Goal: Task Accomplishment & Management: Complete application form

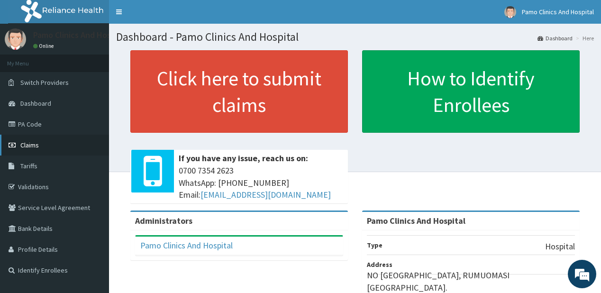
click at [19, 138] on link "Claims" at bounding box center [54, 145] width 109 height 21
click at [22, 139] on link "Claims" at bounding box center [54, 145] width 109 height 21
click at [21, 143] on span "Claims" at bounding box center [29, 145] width 18 height 9
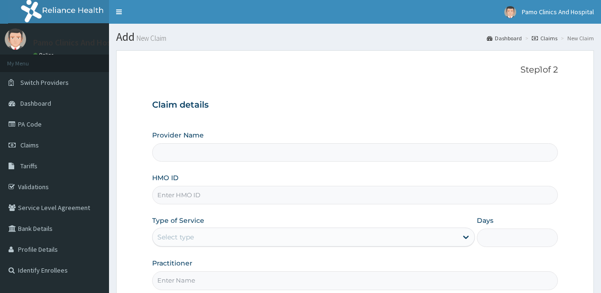
click at [195, 199] on input "HMO ID" at bounding box center [354, 195] width 405 height 18
paste input "HII/10115/A"
type input "HII/10115/A"
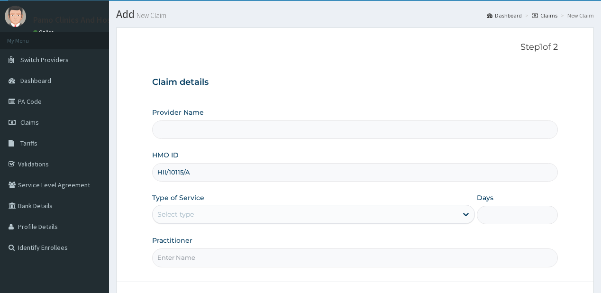
scroll to position [76, 0]
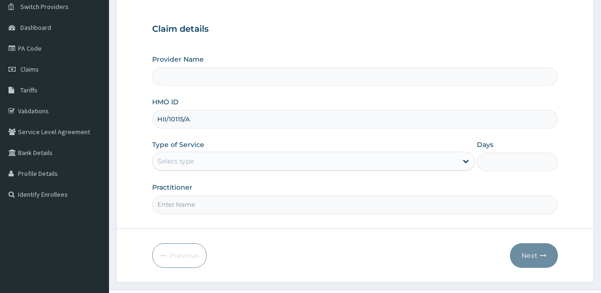
type input "Pamo Clinics And Hospital"
click at [163, 116] on input "HII/10115/A" at bounding box center [354, 119] width 405 height 18
click at [167, 115] on input "HII/10115/A" at bounding box center [354, 119] width 405 height 18
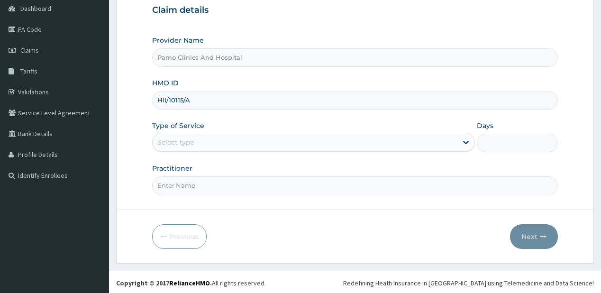
type input "HII/10115/A"
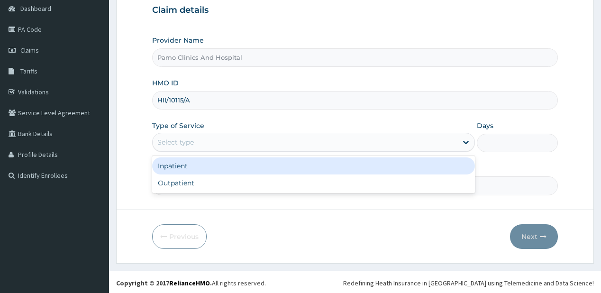
click at [165, 141] on div "Select type" at bounding box center [175, 141] width 36 height 9
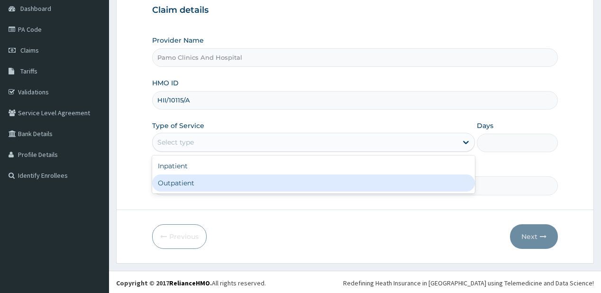
click at [160, 182] on div "Outpatient" at bounding box center [313, 182] width 323 height 17
type input "1"
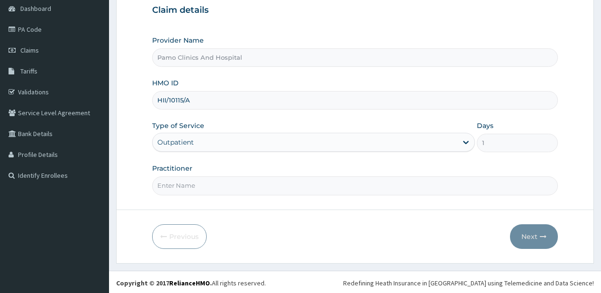
click at [161, 187] on input "Practitioner" at bounding box center [354, 185] width 405 height 18
type input "[PERSON_NAME]"
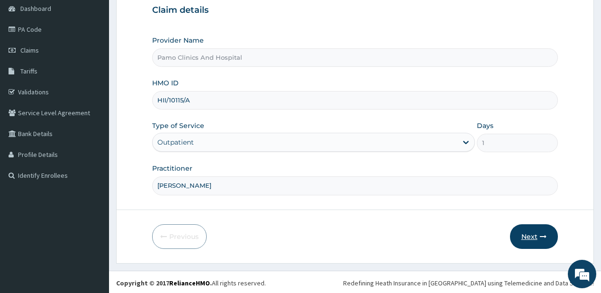
click at [540, 234] on icon "button" at bounding box center [543, 236] width 7 height 7
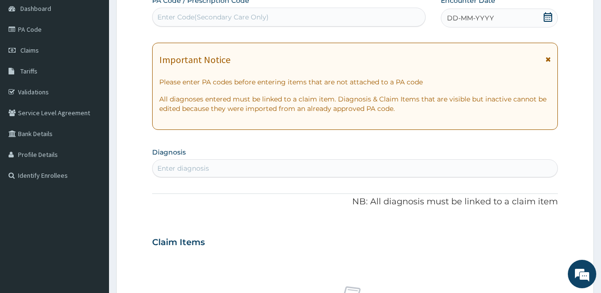
scroll to position [0, 0]
click at [493, 17] on div "DD-MM-YYYY" at bounding box center [499, 18] width 117 height 19
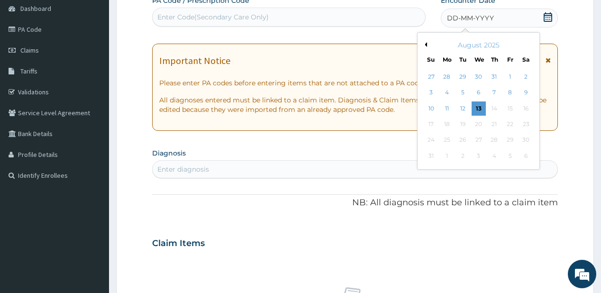
click at [424, 44] on button "Previous Month" at bounding box center [424, 44] width 5 height 5
click at [460, 140] on div "29" at bounding box center [462, 140] width 14 height 14
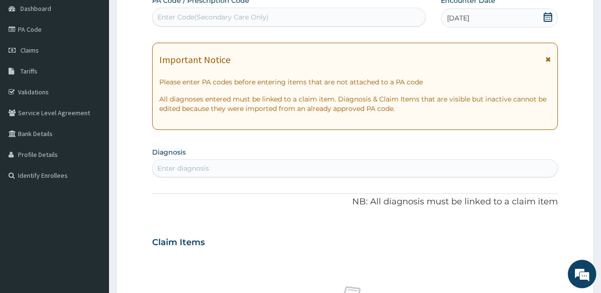
click at [171, 161] on div "Enter diagnosis" at bounding box center [355, 168] width 404 height 15
type input "[MEDICAL_DATA]"
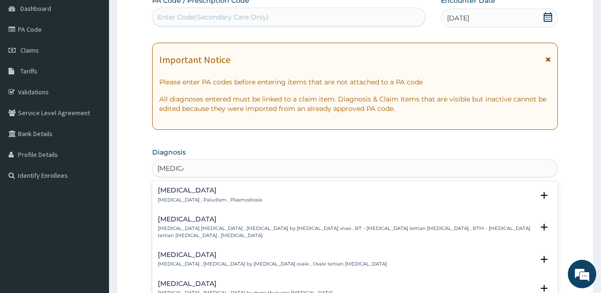
click at [174, 194] on div "[MEDICAL_DATA] [MEDICAL_DATA] , Paludism , Plasmodiosis" at bounding box center [210, 195] width 104 height 17
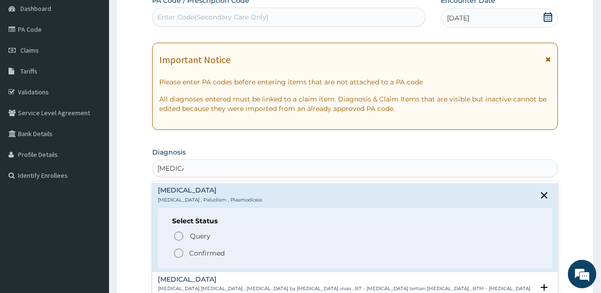
click at [191, 249] on p "Confirmed" at bounding box center [207, 252] width 36 height 9
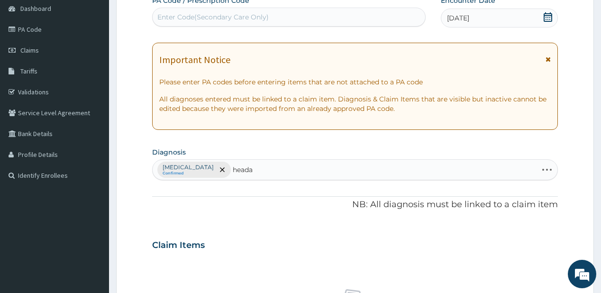
type input "headac"
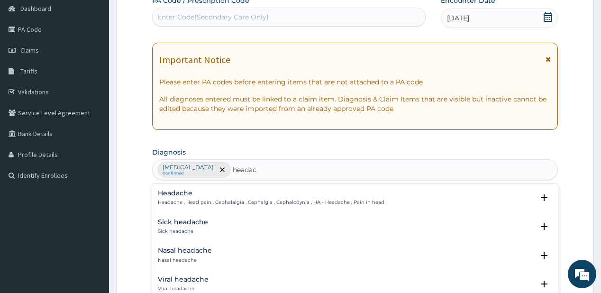
click at [181, 199] on p "Headache , Head pain , Cephalalgia , Cephalgia , Cephalodynia , HA - Headache ,…" at bounding box center [271, 202] width 226 height 7
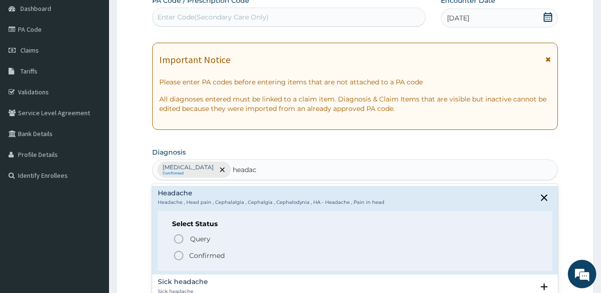
click at [188, 253] on span "Confirmed" at bounding box center [355, 255] width 364 height 11
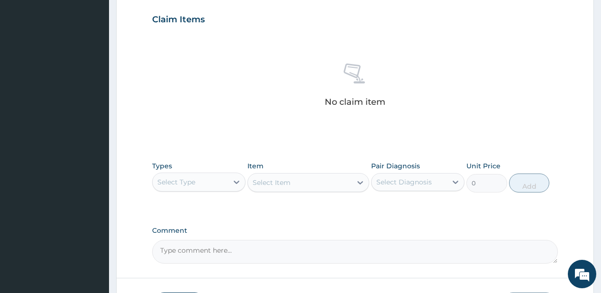
scroll to position [389, 0]
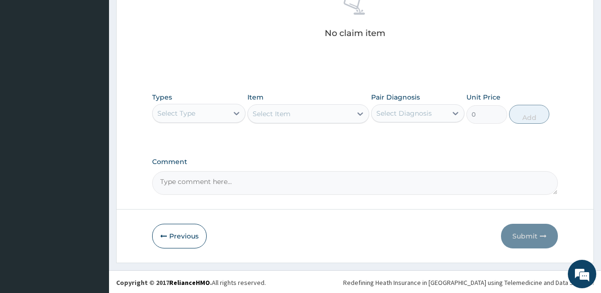
click at [202, 108] on div "Select Type" at bounding box center [190, 113] width 75 height 15
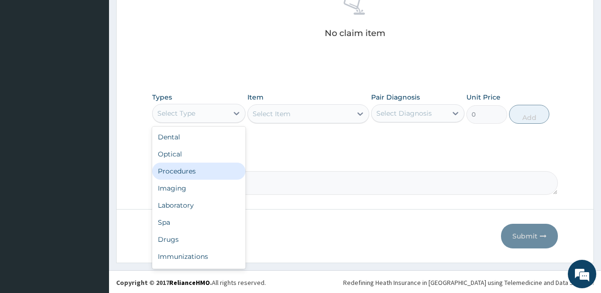
click at [198, 170] on div "Procedures" at bounding box center [198, 170] width 93 height 17
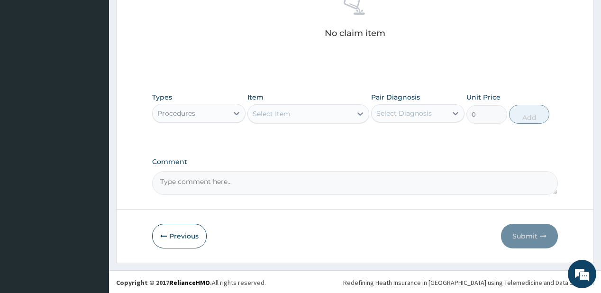
click at [316, 114] on div "Select Item" at bounding box center [300, 113] width 104 height 15
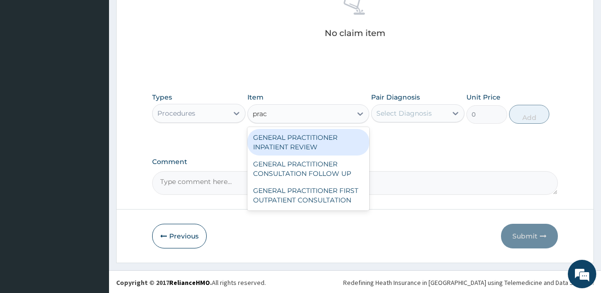
type input "pract"
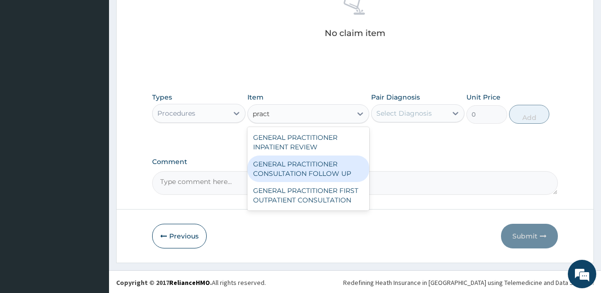
drag, startPoint x: 288, startPoint y: 162, endPoint x: 415, endPoint y: 80, distance: 151.5
click at [294, 155] on div "GENERAL PRACTITIONER CONSULTATION FOLLOW UP" at bounding box center [308, 168] width 122 height 27
type input "1875"
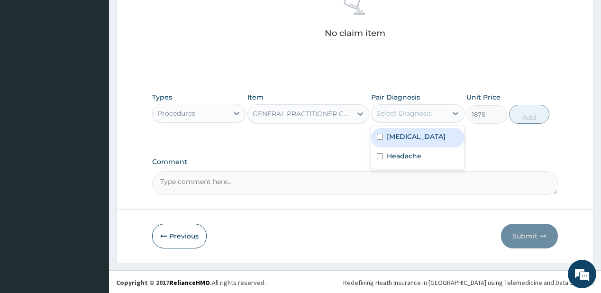
click at [395, 113] on div "Select Diagnosis" at bounding box center [403, 112] width 55 height 9
drag, startPoint x: 404, startPoint y: 138, endPoint x: 404, endPoint y: 151, distance: 12.8
click at [404, 142] on div "[MEDICAL_DATA]" at bounding box center [417, 137] width 93 height 19
checkbox input "true"
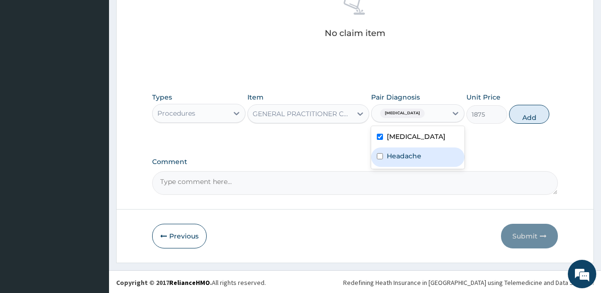
click at [398, 166] on div "[MEDICAL_DATA] Headache" at bounding box center [417, 147] width 93 height 43
drag, startPoint x: 397, startPoint y: 159, endPoint x: 471, endPoint y: 134, distance: 77.8
click at [398, 159] on label "Headache" at bounding box center [404, 155] width 35 height 9
checkbox input "true"
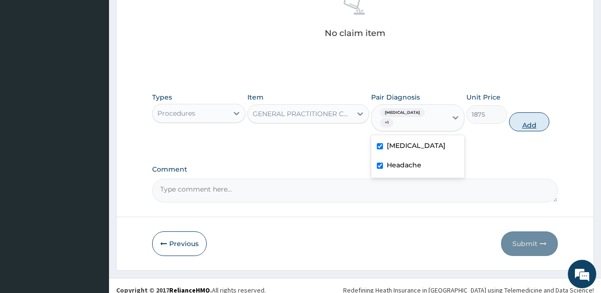
click at [528, 119] on button "Add" at bounding box center [529, 121] width 41 height 19
type input "0"
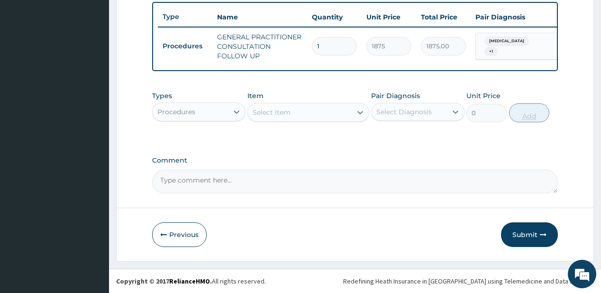
scroll to position [354, 0]
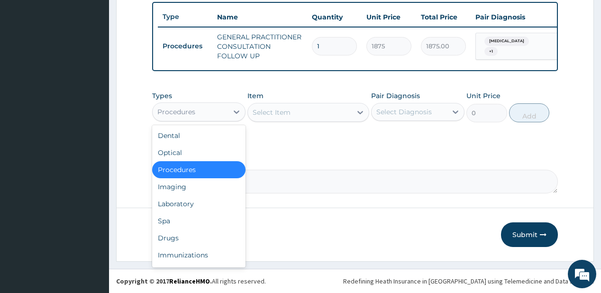
click at [227, 116] on div "Procedures" at bounding box center [190, 111] width 75 height 15
click at [196, 206] on div "Laboratory" at bounding box center [198, 203] width 93 height 17
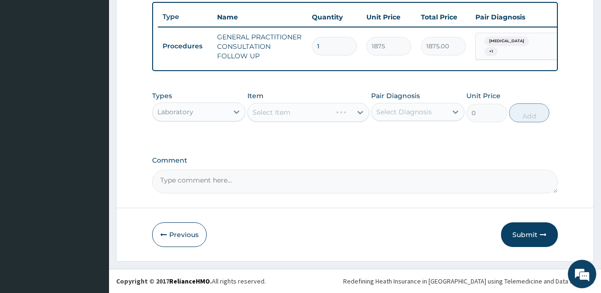
click at [188, 110] on div "Laboratory" at bounding box center [175, 111] width 36 height 9
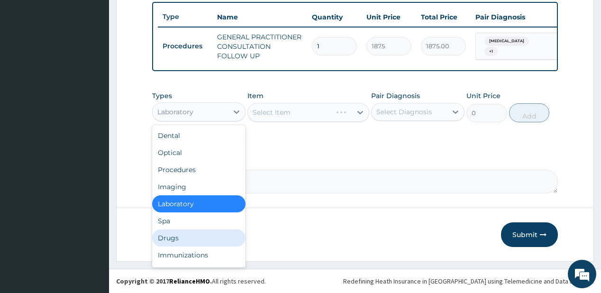
drag, startPoint x: 164, startPoint y: 236, endPoint x: 214, endPoint y: 18, distance: 223.2
click at [166, 220] on div "Dental Optical Procedures Imaging Laboratory Spa Drugs Immunizations Others Gym" at bounding box center [198, 196] width 93 height 142
click at [212, 112] on div "Laboratory" at bounding box center [190, 111] width 75 height 15
click at [178, 238] on div "Drugs" at bounding box center [198, 237] width 93 height 17
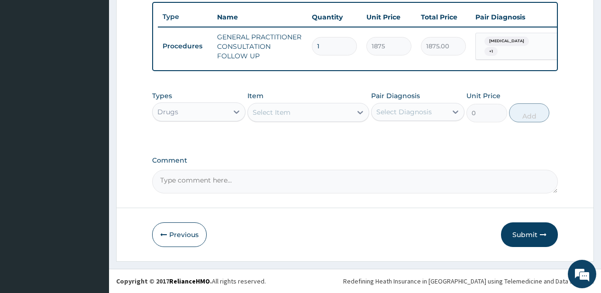
click at [271, 112] on div "Select Item" at bounding box center [271, 112] width 38 height 9
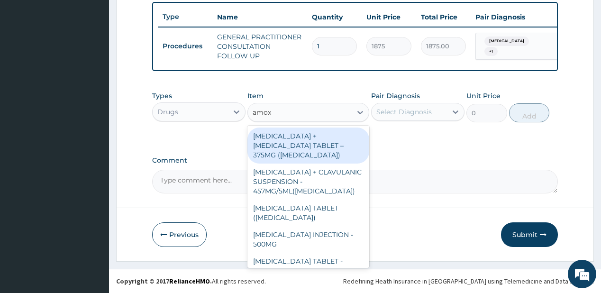
type input "amoxi"
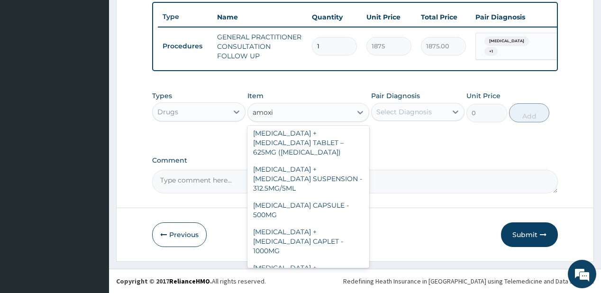
scroll to position [303, 0]
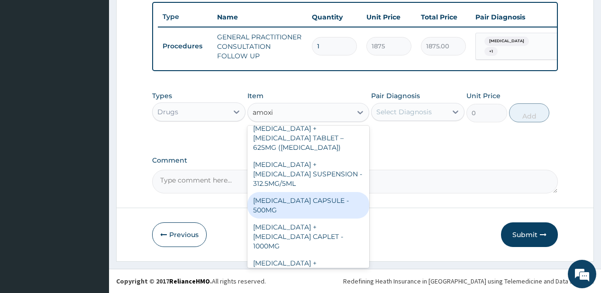
drag, startPoint x: 281, startPoint y: 171, endPoint x: 357, endPoint y: 125, distance: 88.8
click at [284, 192] on div "[MEDICAL_DATA] CAPSULE - 500MG" at bounding box center [308, 205] width 122 height 27
type input "112"
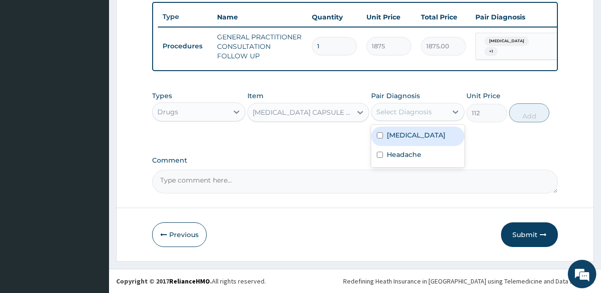
click at [408, 112] on div "Select Diagnosis" at bounding box center [403, 111] width 55 height 9
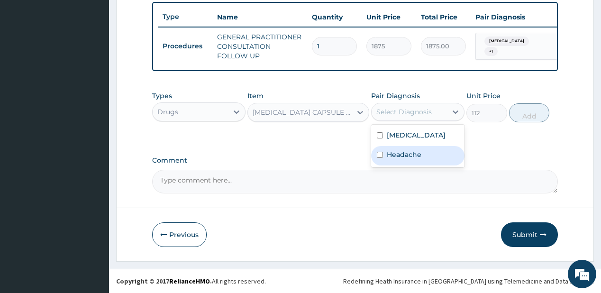
drag, startPoint x: 414, startPoint y: 156, endPoint x: 420, endPoint y: 137, distance: 19.8
click at [415, 155] on label "Headache" at bounding box center [404, 154] width 35 height 9
checkbox input "true"
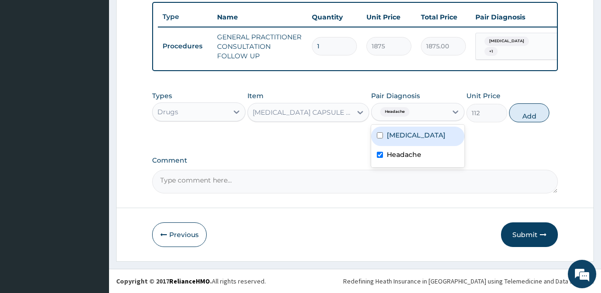
click at [438, 138] on div "[MEDICAL_DATA]" at bounding box center [417, 135] width 93 height 19
checkbox input "true"
click at [526, 114] on button "Add" at bounding box center [529, 112] width 41 height 19
type input "0"
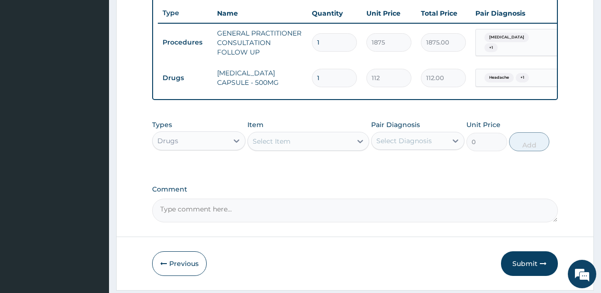
type input "21"
type input "2352.00"
type input "21"
click at [306, 144] on div "Select Item" at bounding box center [300, 141] width 104 height 15
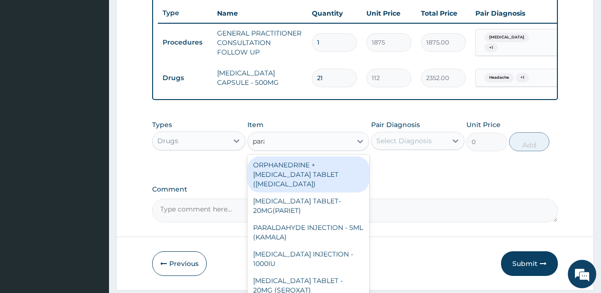
type input "parac"
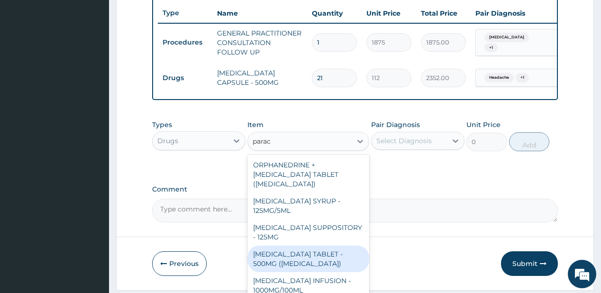
drag, startPoint x: 280, startPoint y: 261, endPoint x: 370, endPoint y: 188, distance: 115.4
click at [281, 261] on div "[MEDICAL_DATA] TABLET - 500MG ([MEDICAL_DATA])" at bounding box center [308, 258] width 122 height 27
type input "42"
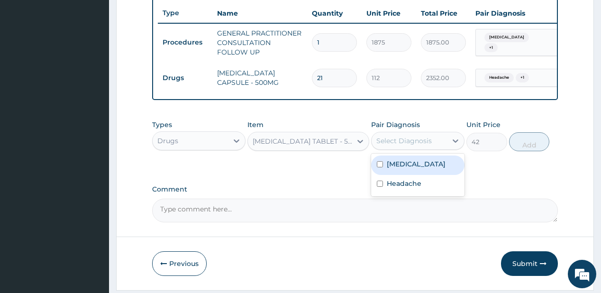
click at [406, 140] on div "Select Diagnosis" at bounding box center [403, 140] width 55 height 9
click at [420, 169] on div "[MEDICAL_DATA]" at bounding box center [417, 164] width 93 height 19
checkbox input "true"
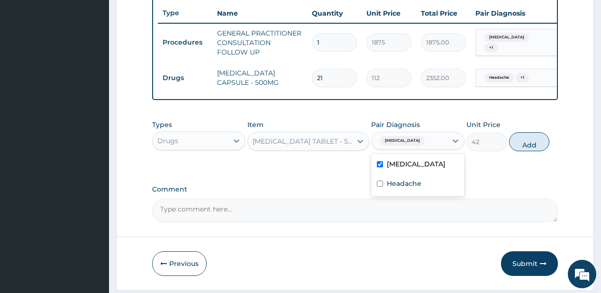
click at [534, 146] on button "Add" at bounding box center [529, 141] width 41 height 19
type input "0"
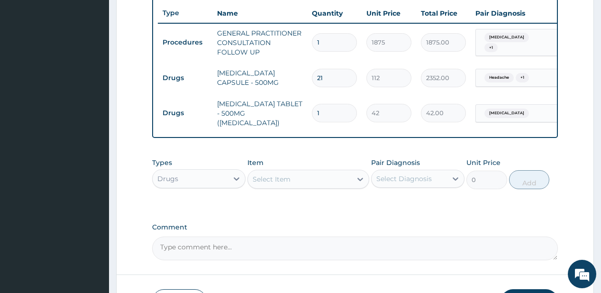
type input "18"
type input "756.00"
type input "18"
click at [273, 180] on div "Select Item" at bounding box center [271, 178] width 38 height 9
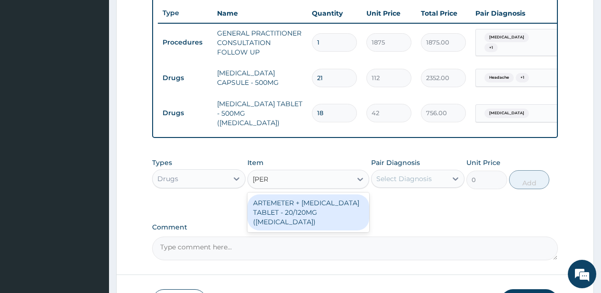
type input "coart"
click at [273, 202] on div "ARTEMETER + [MEDICAL_DATA] TABLET - 20/120MG ([MEDICAL_DATA])" at bounding box center [308, 212] width 122 height 36
type input "210"
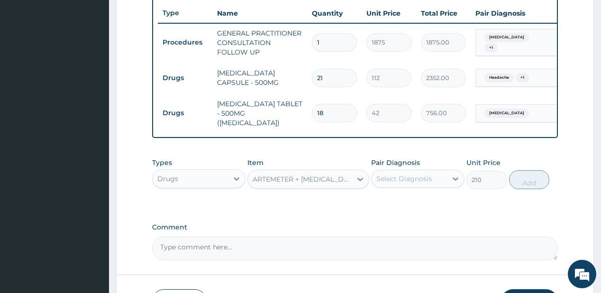
click at [396, 181] on div "Select Diagnosis" at bounding box center [403, 178] width 55 height 9
click at [402, 204] on label "[MEDICAL_DATA]" at bounding box center [416, 201] width 59 height 9
checkbox input "true"
click at [528, 172] on button "Add" at bounding box center [529, 179] width 41 height 19
type input "0"
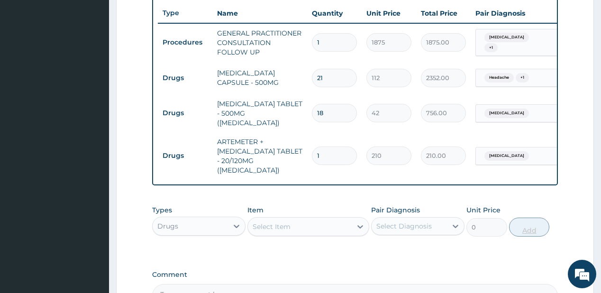
type input "0.00"
type input "2"
type input "420.00"
type input "24"
type input "5040.00"
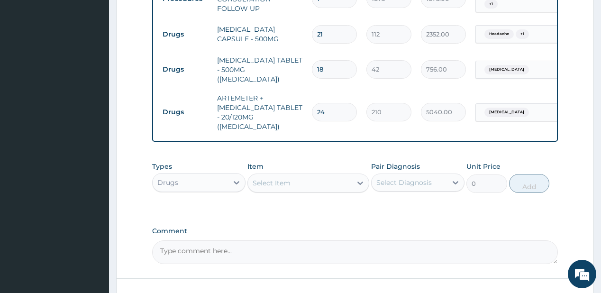
scroll to position [430, 0]
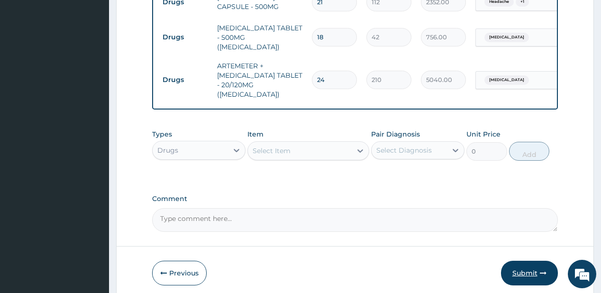
type input "24"
click at [524, 261] on button "Submit" at bounding box center [529, 273] width 57 height 25
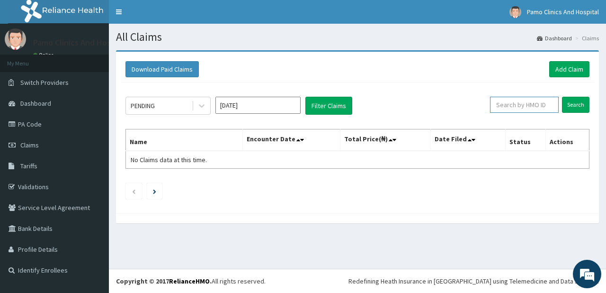
click at [514, 109] on input "text" at bounding box center [524, 105] width 69 height 16
paste input "HII/10115/A"
type input "HII/10115/A"
click at [568, 103] on input "Search" at bounding box center [575, 105] width 27 height 16
